Goal: Task Accomplishment & Management: Complete application form

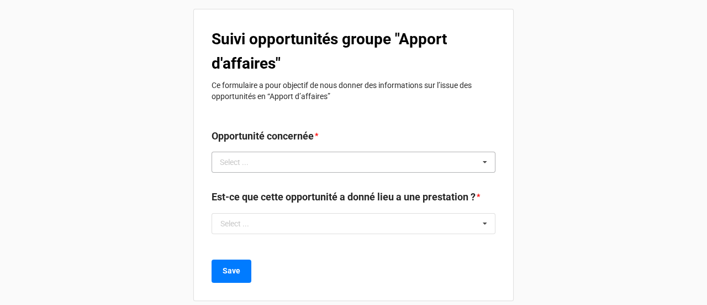
scroll to position [13, 0]
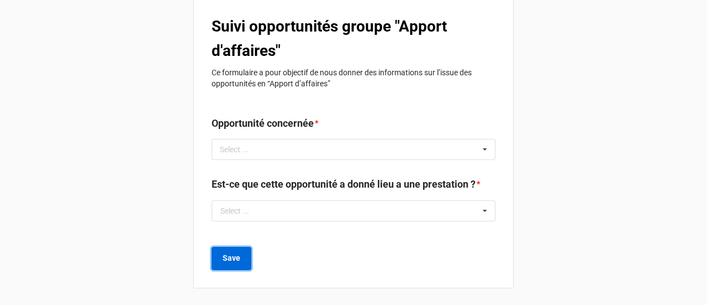
click at [239, 260] on button "Save" at bounding box center [232, 257] width 40 height 23
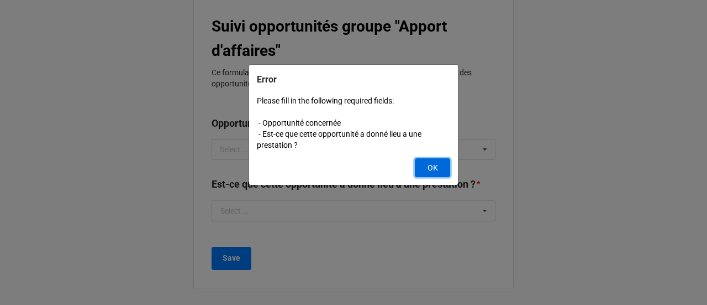
click at [429, 158] on button "OK" at bounding box center [432, 167] width 35 height 19
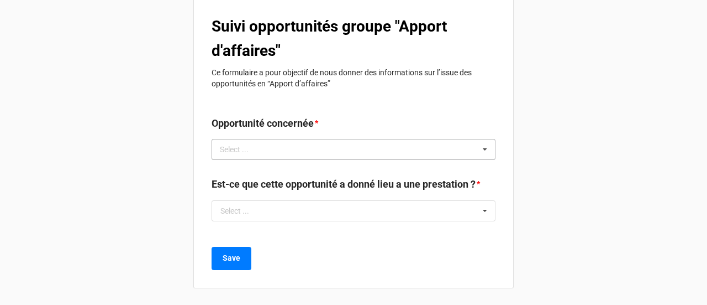
click at [318, 156] on div "Select ... 17803 19464 19473 19499 19686 19847 19871 20129 20308 20316 20317 20…" at bounding box center [354, 149] width 284 height 21
click at [367, 109] on div "Suivi opportunités groupe "Apport d'affaires" Ce formulaire a pour objectif de …" at bounding box center [353, 142] width 321 height 292
click at [329, 145] on div "Select ... 17803 19464 19473 19499 19686 19847 19871 20129 20308 20316 20317 20…" at bounding box center [354, 149] width 284 height 21
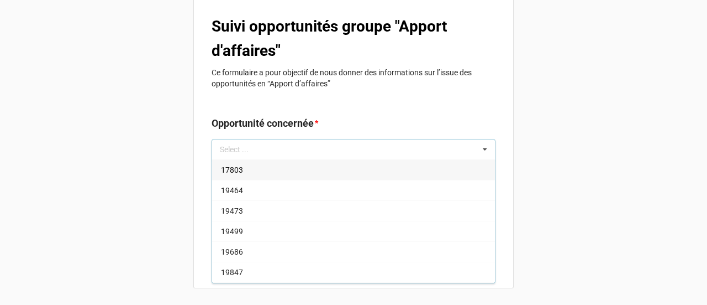
click at [257, 171] on div "17803" at bounding box center [353, 169] width 283 height 20
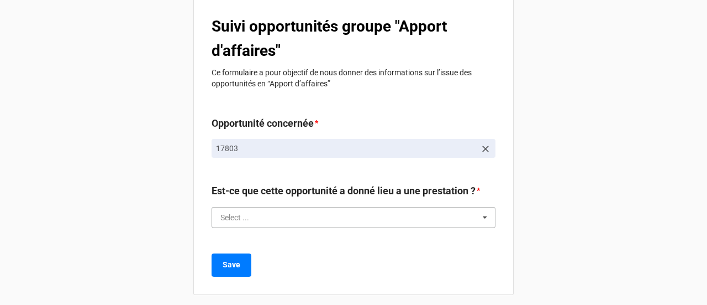
click at [316, 216] on input "text" at bounding box center [354, 217] width 283 height 20
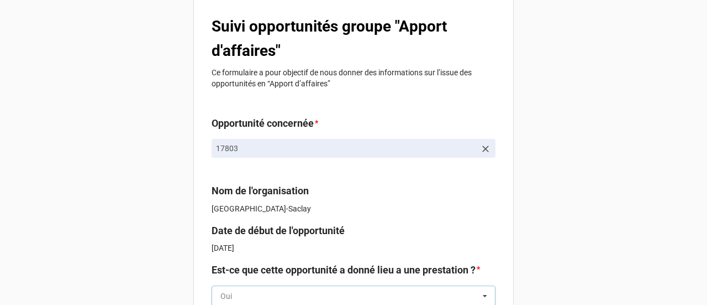
scroll to position [98, 0]
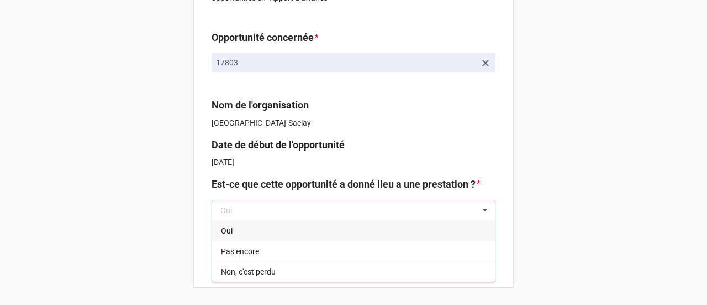
click at [547, 128] on div "Suivi opportunités groupe "Apport d'affaires" Ce formulaire a pour objectif de …" at bounding box center [353, 103] width 707 height 403
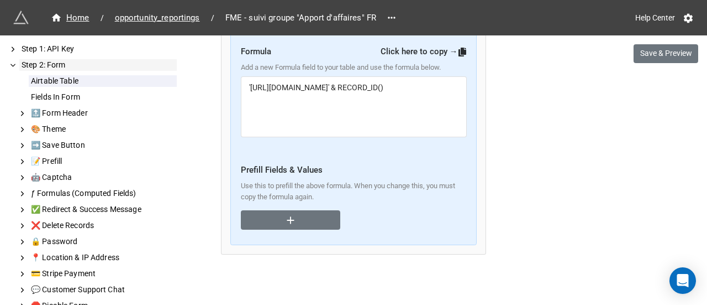
click at [13, 64] on icon at bounding box center [13, 65] width 8 height 10
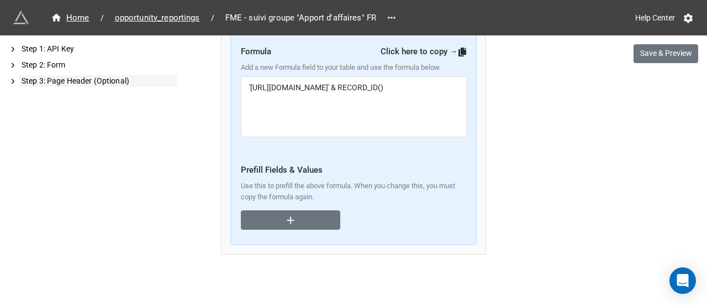
click at [15, 80] on icon at bounding box center [13, 81] width 8 height 10
click at [10, 79] on icon at bounding box center [13, 81] width 8 height 10
click at [10, 64] on icon at bounding box center [13, 65] width 8 height 10
click at [11, 64] on icon at bounding box center [13, 65] width 8 height 10
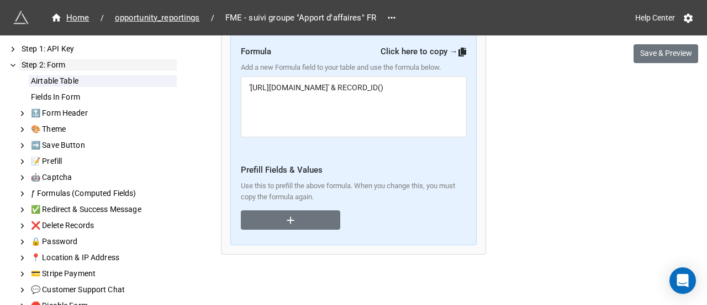
scroll to position [31, 0]
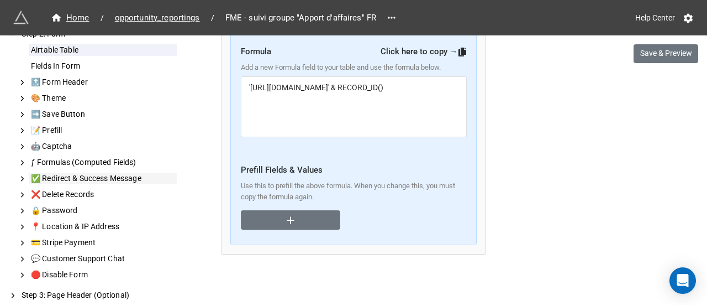
click at [113, 181] on div "✅ Redirect & Success Message" at bounding box center [103, 178] width 148 height 12
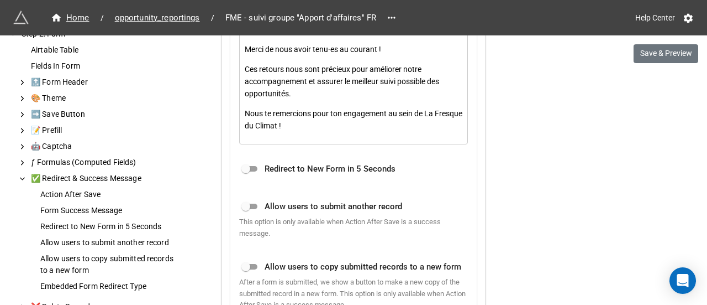
scroll to position [1071, 0]
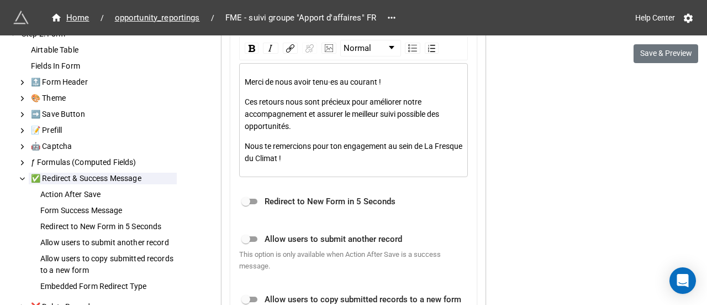
click at [332, 82] on span "Merci de nous avoir tenu·es au courant !" at bounding box center [313, 81] width 137 height 9
click at [234, 75] on div "Action After Save Success Message Form Success Message If you set a success mes…" at bounding box center [353, 178] width 246 height 510
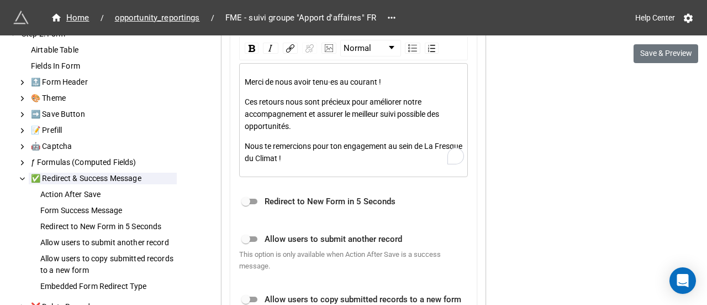
click at [234, 75] on div "Action After Save Success Message Form Success Message If you set a success mes…" at bounding box center [353, 178] width 246 height 510
click at [284, 86] on div "Merci de nous avoir tenu·es au courant ! Ces retours nous sont précieux pour am…" at bounding box center [354, 120] width 218 height 88
click at [301, 89] on div "Merci de nous avoir tenu·es au courant ! Ces retours nous sont précieux pour am…" at bounding box center [354, 120] width 218 height 88
copy div "Merci de nous avoir tenu·es au courant ! Ces retours nous sont précieux pour am…"
drag, startPoint x: 322, startPoint y: 159, endPoint x: 235, endPoint y: 80, distance: 117.0
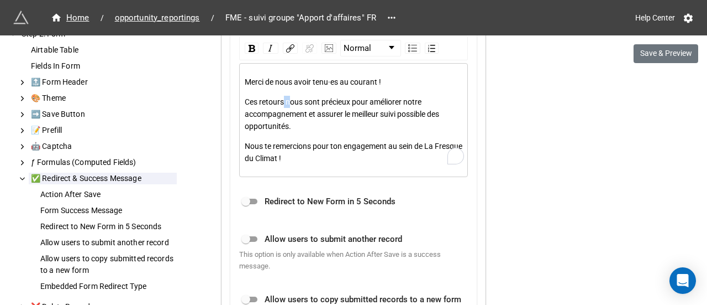
click at [235, 80] on div "Action After Save Success Message Form Success Message If you set a success mes…" at bounding box center [353, 178] width 246 height 510
click at [319, 54] on div "rdw-image-control" at bounding box center [328, 48] width 19 height 17
drag, startPoint x: 317, startPoint y: 54, endPoint x: 437, endPoint y: 33, distance: 121.8
click at [437, 33] on div "Home / opportunity_reportings / FME - suivi groupe "Apport d'affaires" FR Help …" at bounding box center [353, 17] width 707 height 35
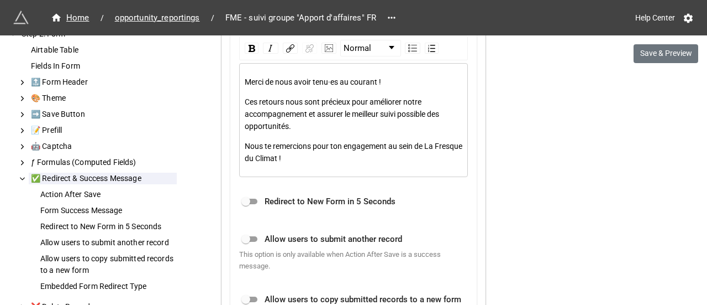
scroll to position [0, 0]
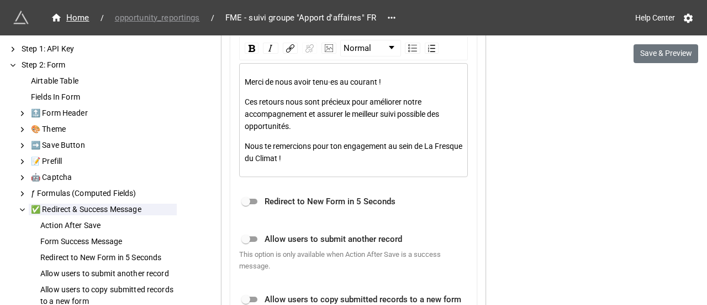
drag, startPoint x: 184, startPoint y: 19, endPoint x: 409, endPoint y: 39, distance: 225.9
click at [184, 19] on span "opportunity_reportings" at bounding box center [157, 18] width 98 height 13
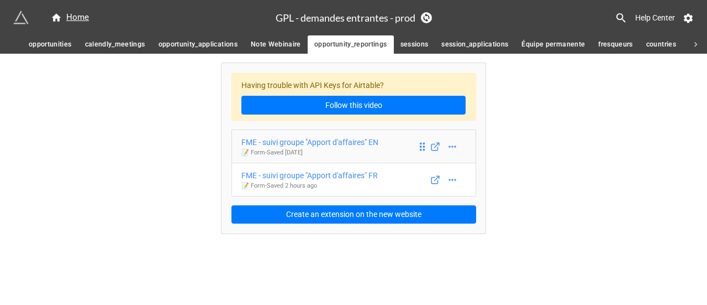
click at [347, 141] on div "FME - suivi groupe "Apport d'affaires" EN" at bounding box center [310, 142] width 137 height 12
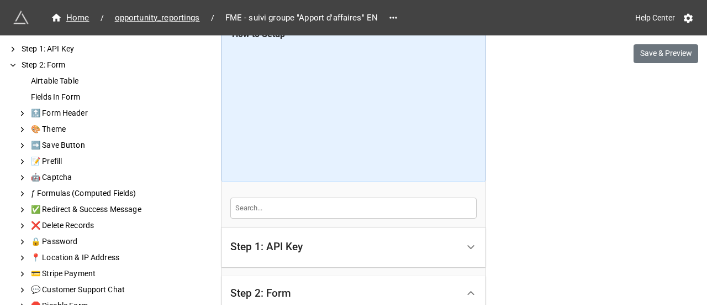
scroll to position [24, 0]
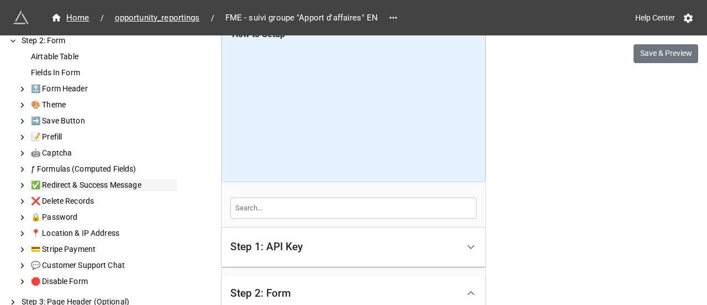
click at [104, 183] on div "✅ Redirect & Success Message" at bounding box center [103, 185] width 148 height 12
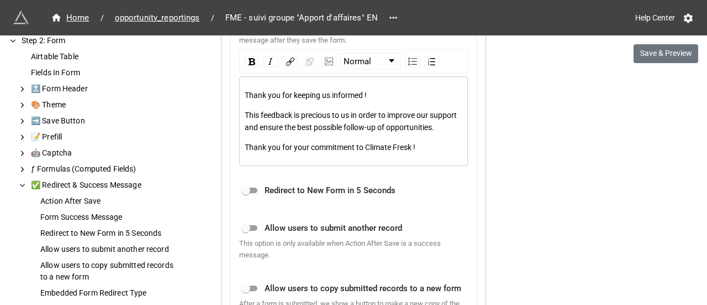
scroll to position [1059, 0]
click at [319, 113] on span "This feedback is precious to us in order to improve our support and ensure the …" at bounding box center [352, 119] width 214 height 21
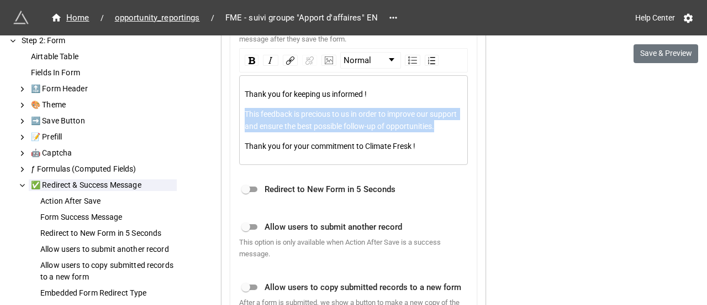
click at [319, 113] on span "This feedback is precious to us in order to improve our support and ensure the …" at bounding box center [352, 119] width 214 height 21
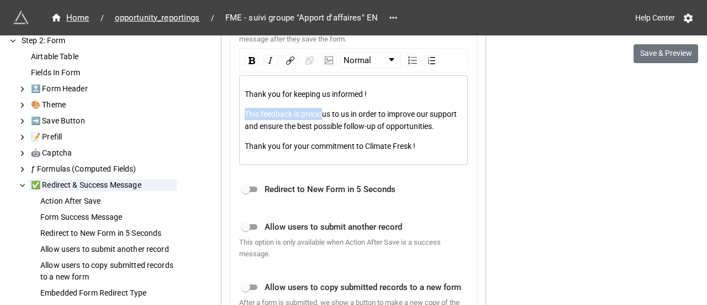
click at [319, 113] on span "This feedback is precious to us in order to improve our support and ensure the …" at bounding box center [352, 119] width 214 height 21
copy div "Thank you for keeping us informed ! This feedback is precious to us in order to…"
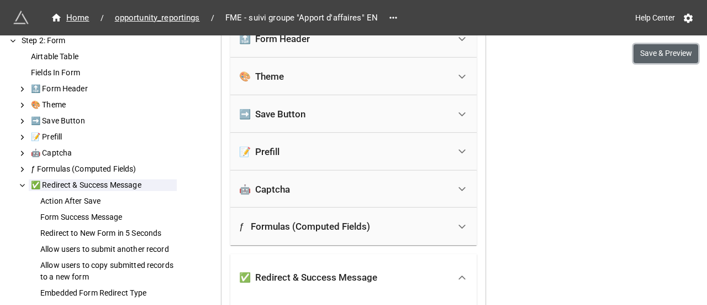
click at [643, 53] on button "Save & Preview" at bounding box center [666, 53] width 65 height 19
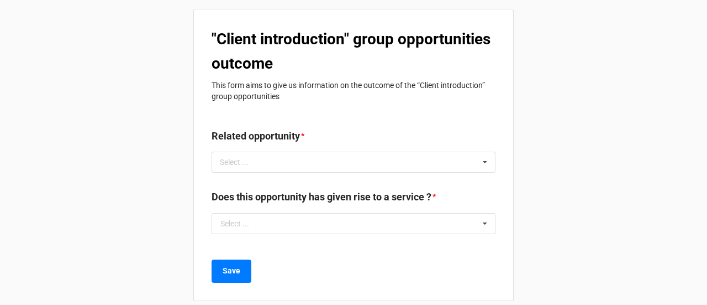
click at [273, 130] on label "Related opportunity" at bounding box center [256, 135] width 88 height 15
copy label "Related opportunity"
click at [388, 128] on div ""Client introduction" group opportunities outcome This form aims to give us inf…" at bounding box center [353, 155] width 321 height 292
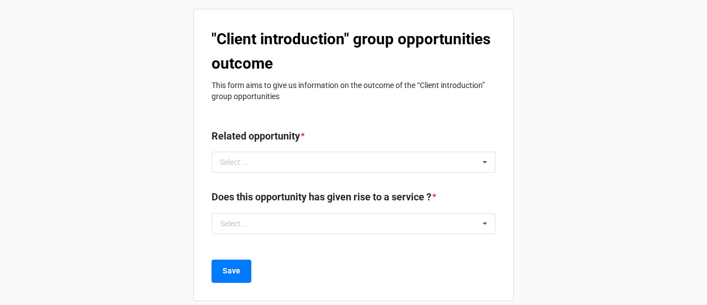
click at [432, 194] on label "Does this opportunity has given rise to a service ?" at bounding box center [322, 196] width 220 height 15
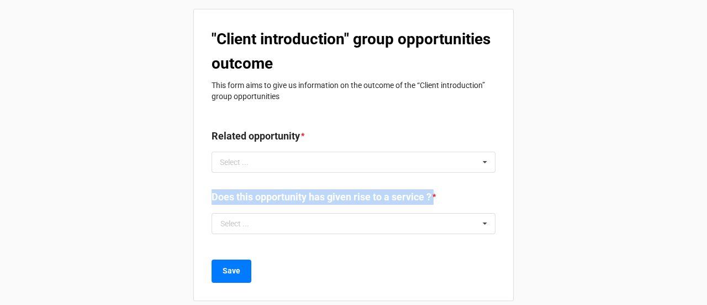
click at [432, 194] on label "Does this opportunity has given rise to a service ?" at bounding box center [322, 196] width 220 height 15
copy label "Does this opportunity has given rise to a service ?"
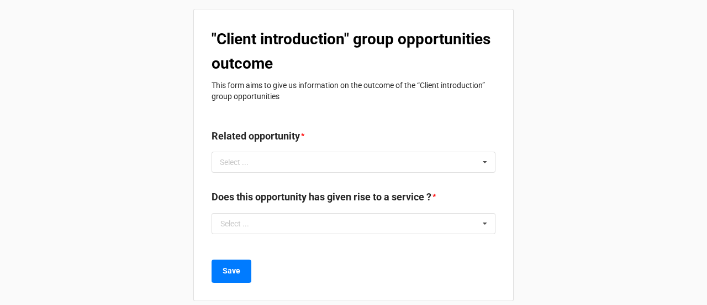
click at [285, 67] on b ""Client introduction" group opportunities outcome" at bounding box center [351, 51] width 279 height 43
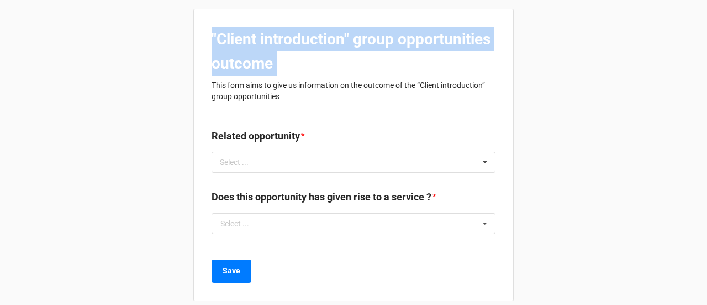
click at [285, 67] on b ""Client introduction" group opportunities outcome" at bounding box center [351, 51] width 279 height 43
copy b ""Client introduction" group opportunities outcome"
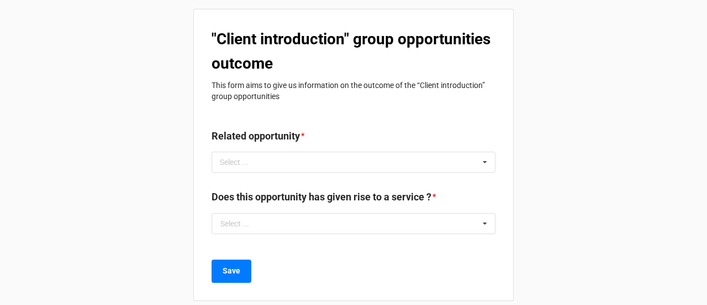
click at [333, 90] on p "This form aims to give us information on the outcome of the “Client introductio…" at bounding box center [354, 91] width 284 height 22
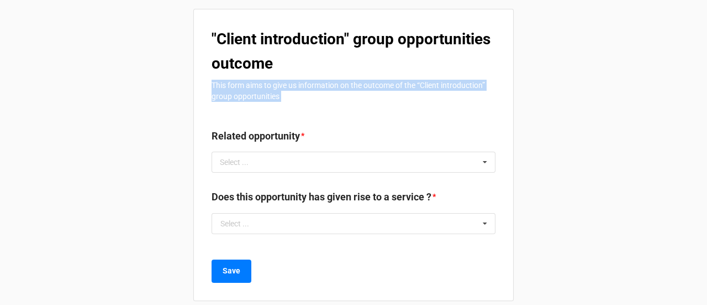
click at [333, 90] on p "This form aims to give us information on the outcome of the “Client introductio…" at bounding box center [354, 91] width 284 height 22
copy div "This form aims to give us information on the outcome of the “Client introductio…"
